Goal: Transaction & Acquisition: Purchase product/service

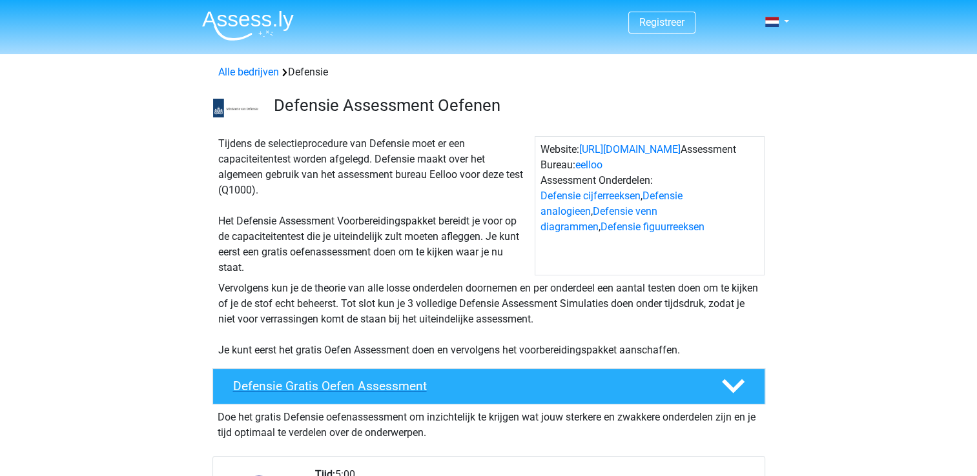
click at [312, 387] on h4 "Defensie Gratis Oefen Assessment" at bounding box center [466, 386] width 467 height 15
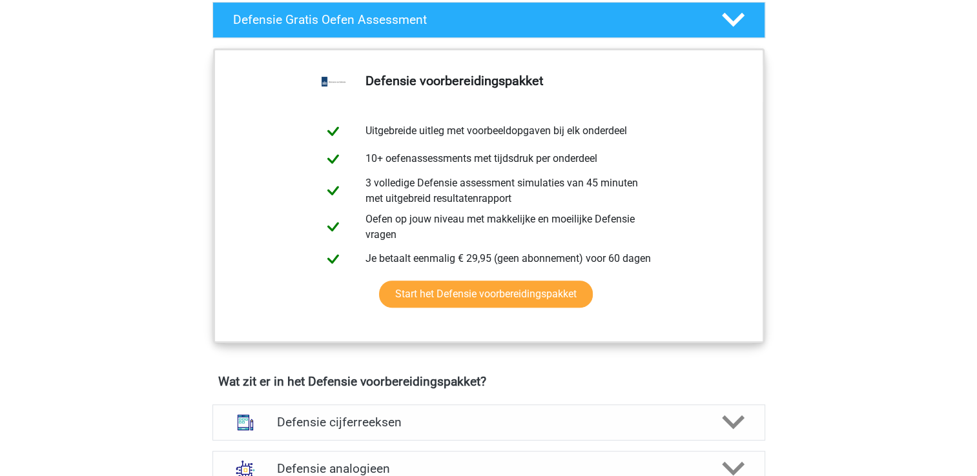
scroll to position [405, 0]
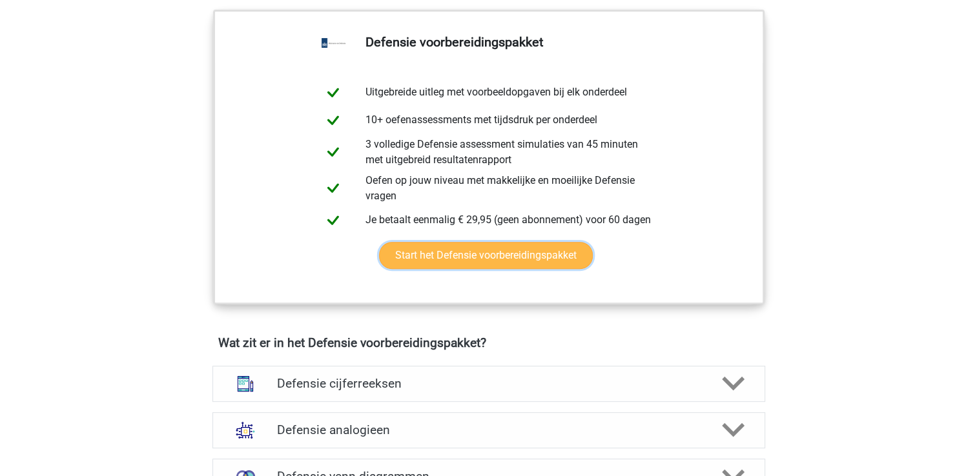
click at [532, 248] on link "Start het Defensie voorbereidingspakket" at bounding box center [486, 255] width 214 height 27
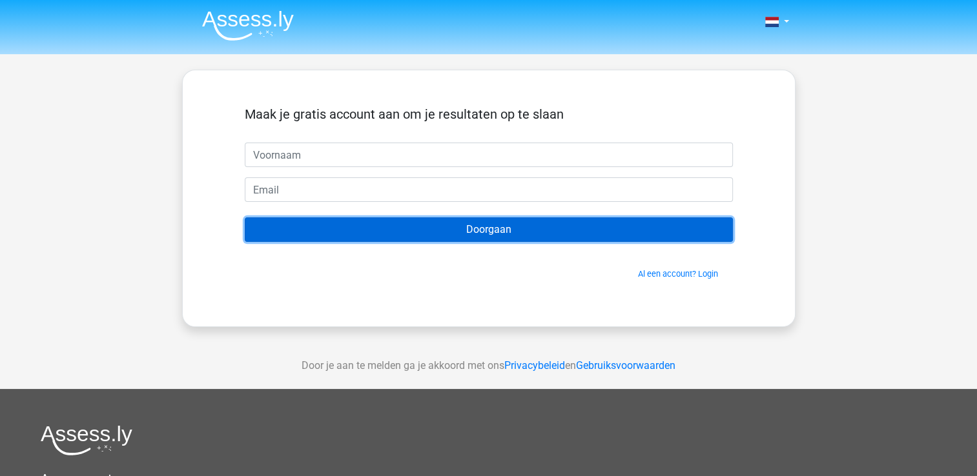
click at [482, 221] on input "Doorgaan" at bounding box center [489, 230] width 488 height 25
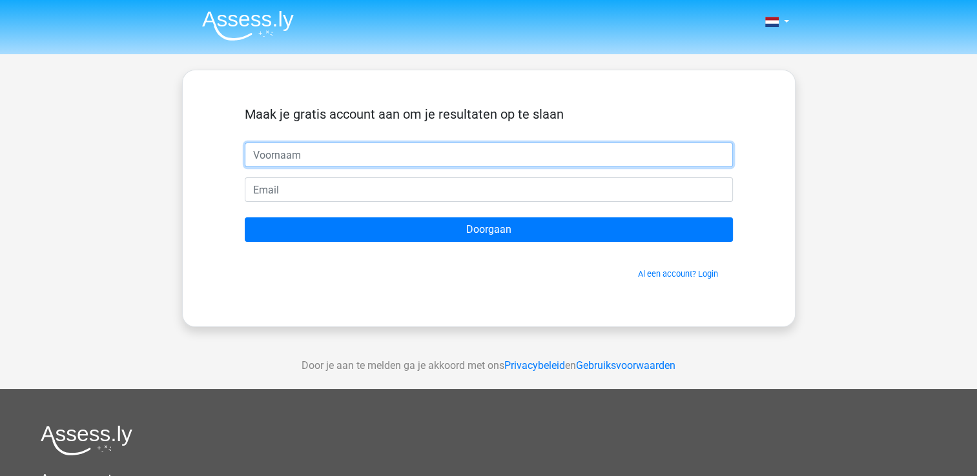
click at [360, 151] on input "text" at bounding box center [489, 155] width 488 height 25
type input "Lisenka"
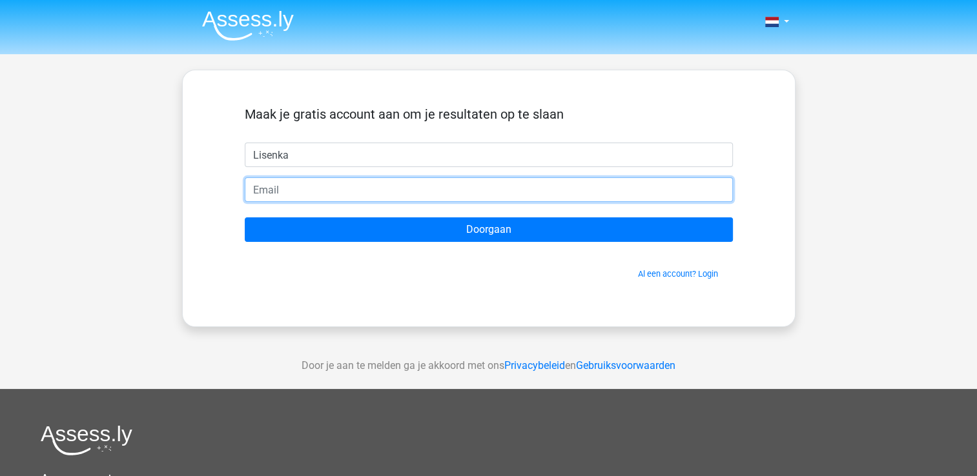
click at [298, 197] on input "email" at bounding box center [489, 190] width 488 height 25
type input "evierhoven@hetnet.nl"
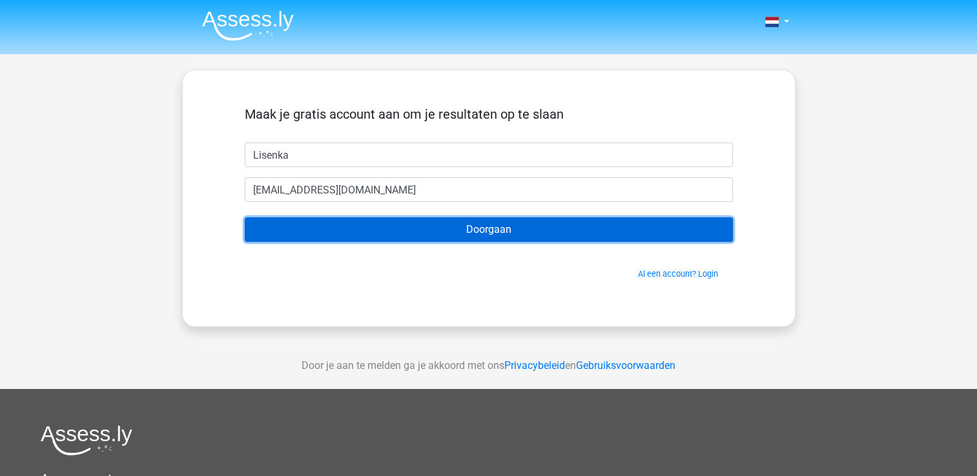
click at [417, 233] on input "Doorgaan" at bounding box center [489, 230] width 488 height 25
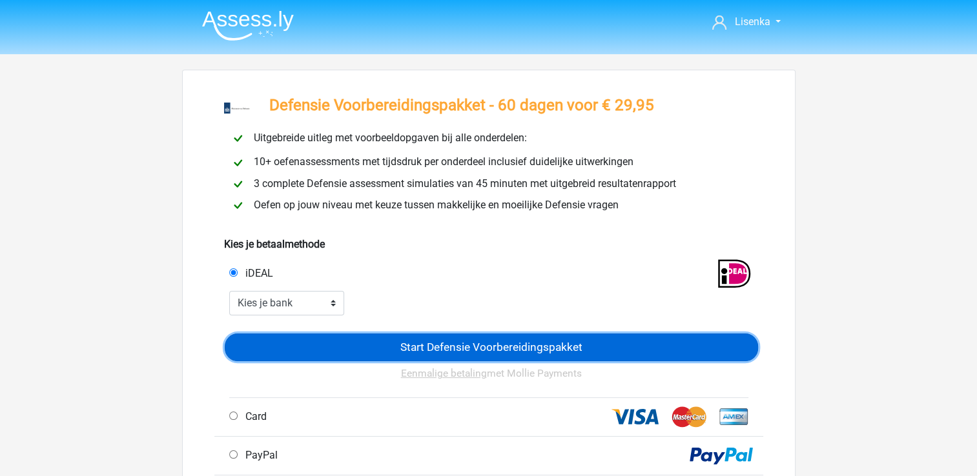
click at [454, 351] on input "Start Defensie Voorbereidingspakket" at bounding box center [491, 348] width 533 height 28
